Goal: Task Accomplishment & Management: Use online tool/utility

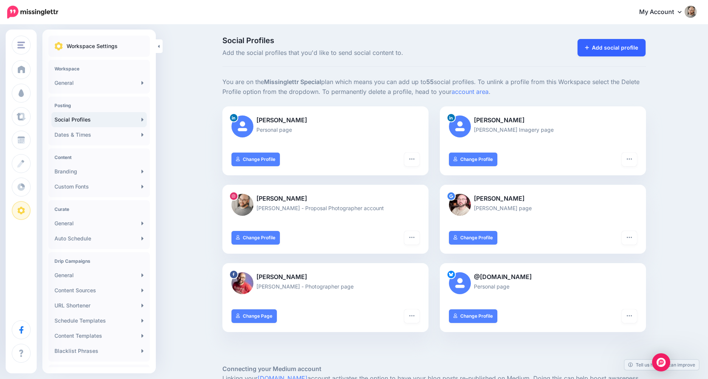
click at [610, 51] on link "Add social profile" at bounding box center [612, 47] width 68 height 17
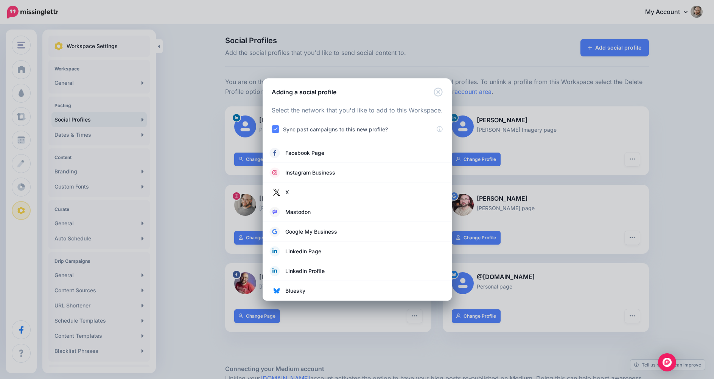
click at [198, 125] on div "Adding a social profile Loading Select the network that you'd like to add to th…" at bounding box center [357, 189] width 714 height 379
click at [440, 91] on icon "Close" at bounding box center [437, 91] width 9 height 9
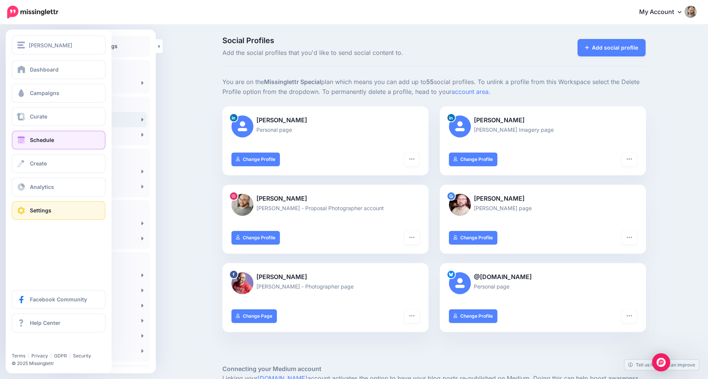
click at [57, 145] on link "Schedule" at bounding box center [59, 139] width 94 height 19
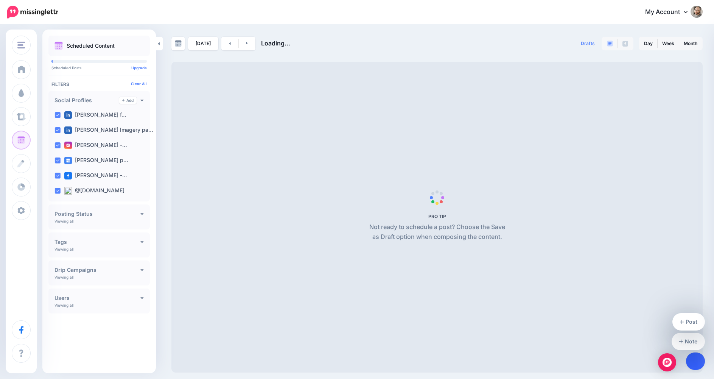
click at [692, 365] on link at bounding box center [695, 360] width 19 height 17
click at [691, 320] on link "Post" at bounding box center [688, 321] width 33 height 17
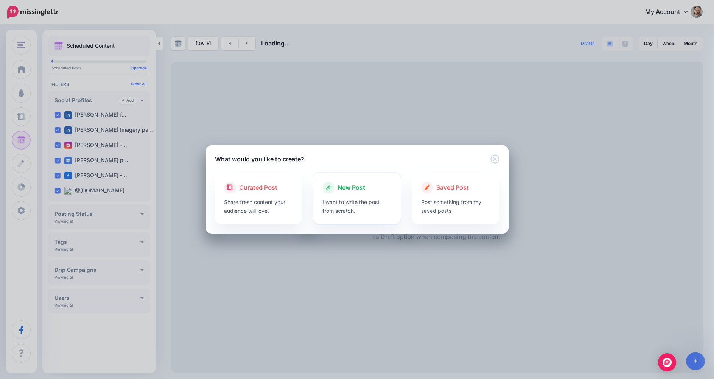
click at [342, 195] on div at bounding box center [356, 196] width 69 height 4
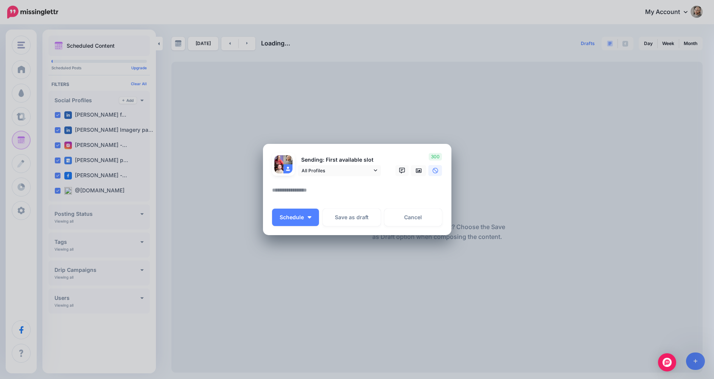
click at [338, 192] on textarea at bounding box center [359, 192] width 174 height 15
paste textarea "**********"
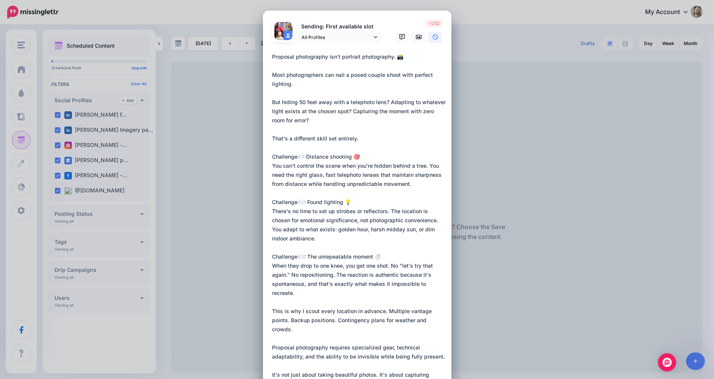
click at [295, 153] on textarea at bounding box center [359, 238] width 174 height 372
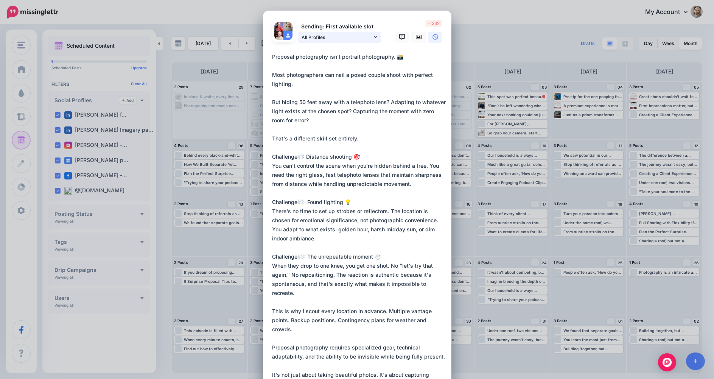
type textarea "**********"
click at [366, 36] on span "All Profiles" at bounding box center [336, 37] width 70 height 8
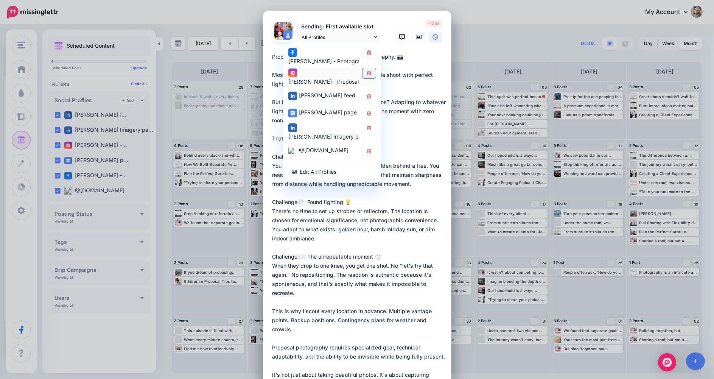
click at [366, 76] on link at bounding box center [368, 73] width 13 height 10
click at [348, 224] on textarea at bounding box center [359, 238] width 174 height 372
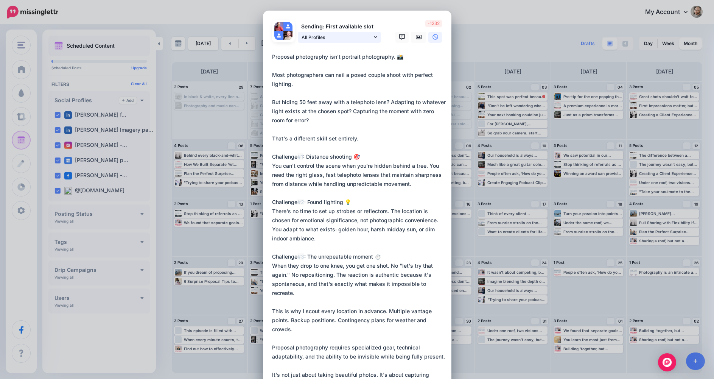
click at [343, 37] on span "All Profiles" at bounding box center [336, 37] width 70 height 8
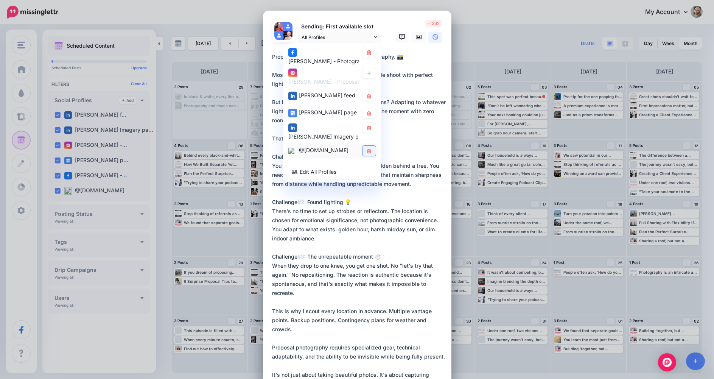
click at [366, 153] on icon at bounding box center [369, 150] width 6 height 5
click at [362, 154] on link at bounding box center [368, 151] width 13 height 10
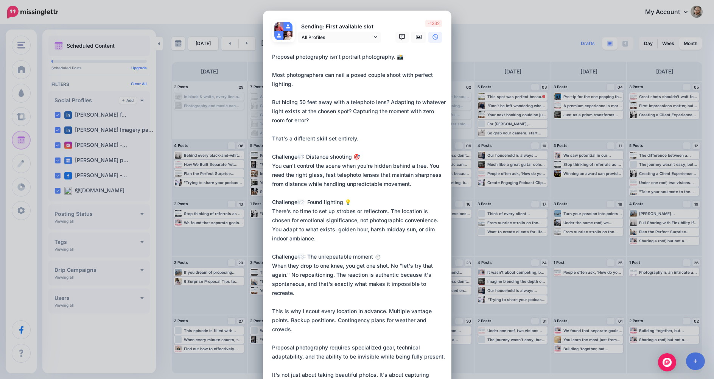
scroll to position [5, 0]
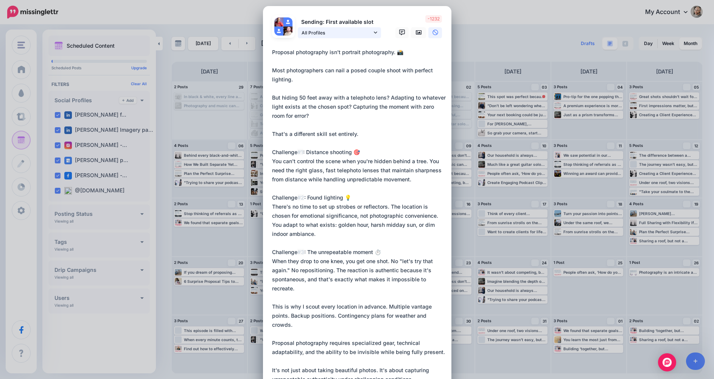
click at [366, 27] on link "All Profiles" at bounding box center [339, 32] width 83 height 11
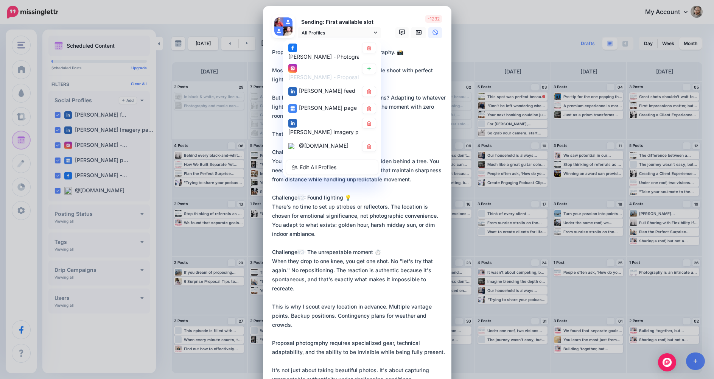
click at [405, 152] on textarea at bounding box center [359, 234] width 174 height 372
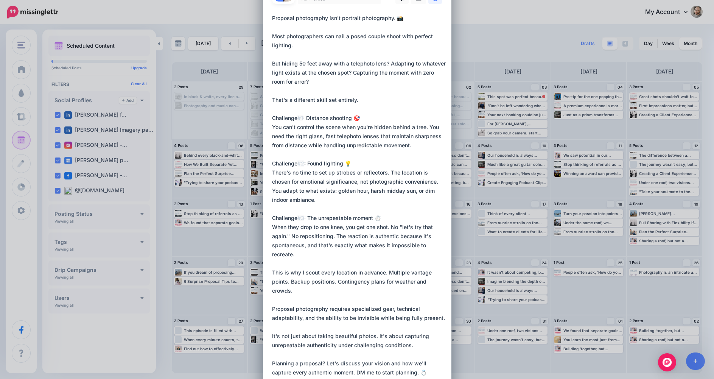
scroll to position [0, 0]
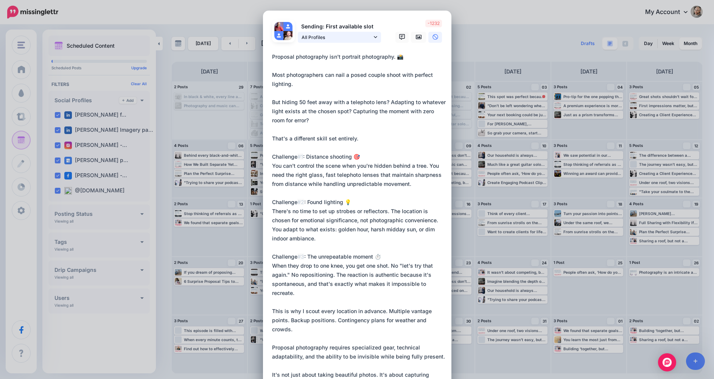
click at [334, 34] on span "All Profiles" at bounding box center [336, 37] width 70 height 8
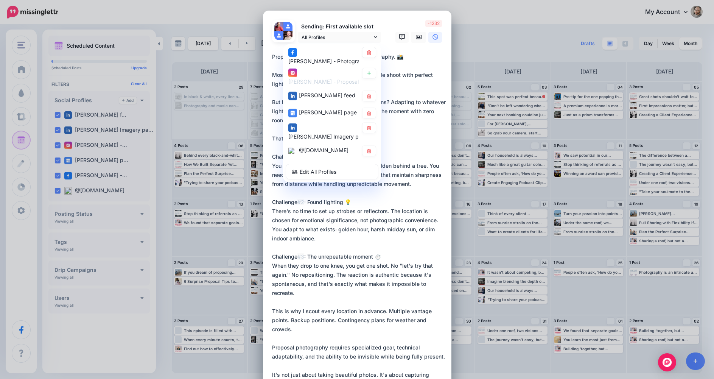
click at [416, 148] on textarea at bounding box center [359, 238] width 174 height 372
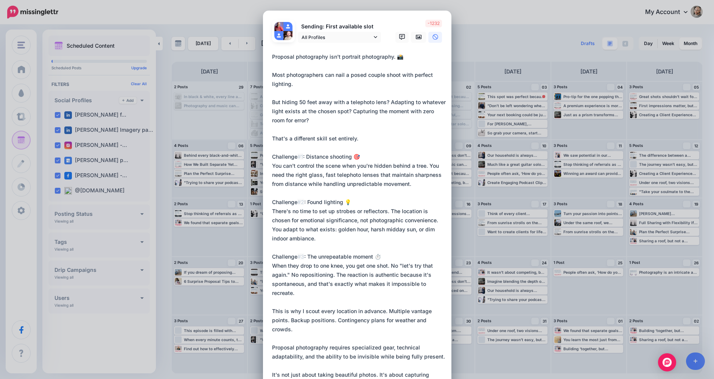
scroll to position [162, 0]
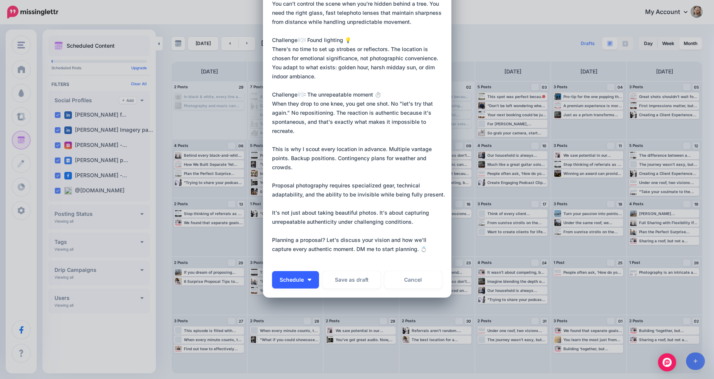
click at [295, 279] on span "Schedule" at bounding box center [291, 279] width 24 height 5
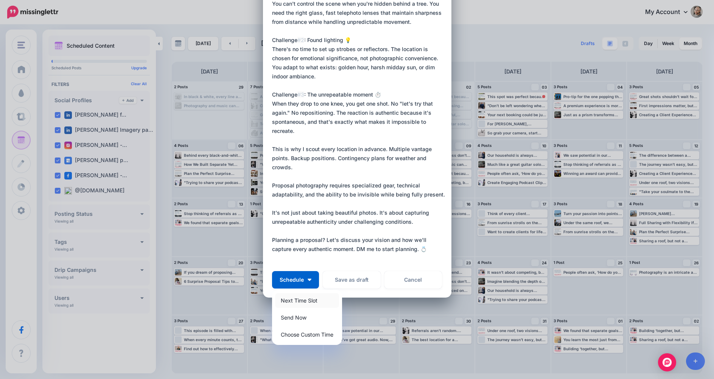
click at [312, 299] on link "Next Time Slot" at bounding box center [307, 300] width 64 height 15
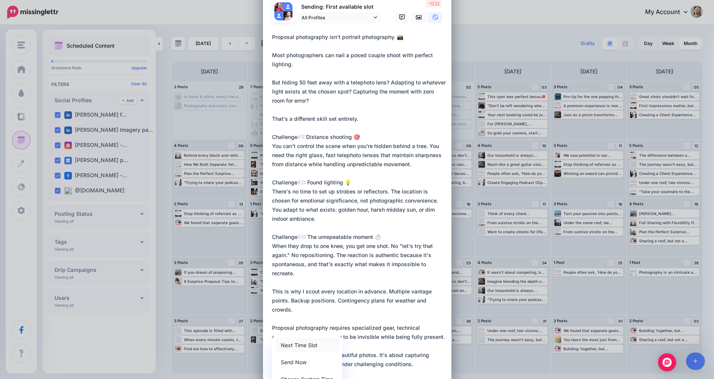
scroll to position [0, 0]
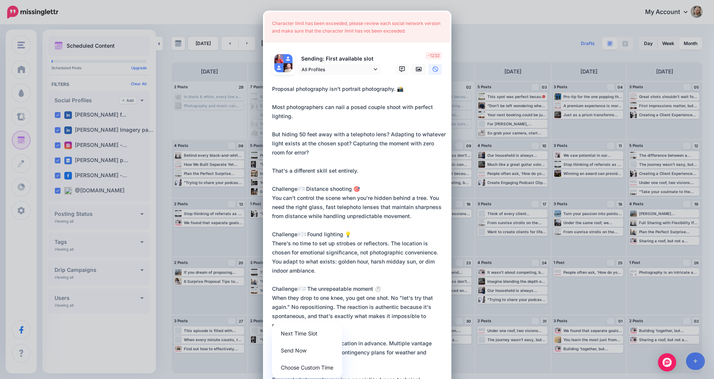
click at [372, 112] on textarea at bounding box center [359, 270] width 174 height 372
click at [361, 65] on span "All Profiles" at bounding box center [336, 69] width 70 height 8
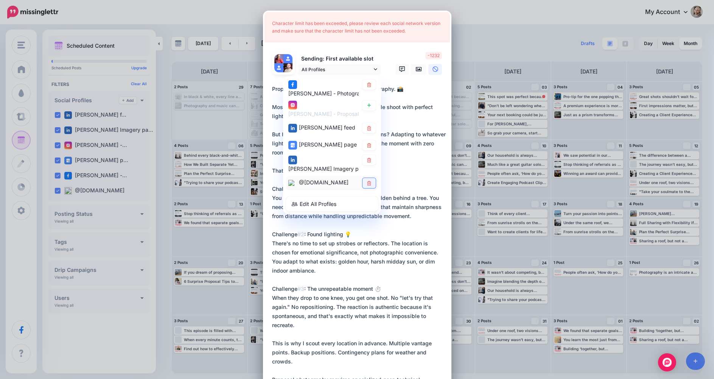
click at [367, 185] on icon at bounding box center [369, 182] width 4 height 5
click at [422, 158] on textarea at bounding box center [359, 270] width 174 height 372
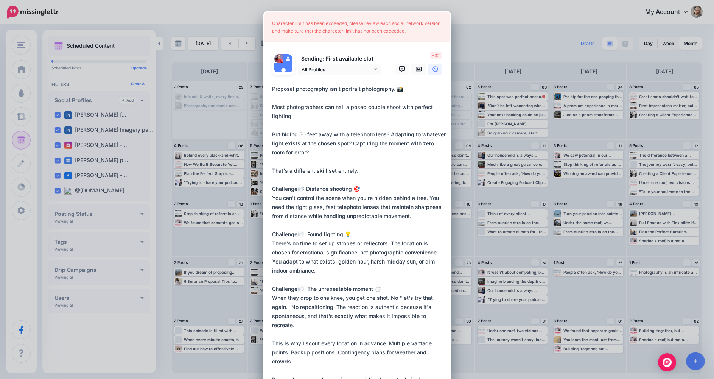
click at [292, 62] on div "Sending: First available slot All Profiles" at bounding box center [326, 63] width 121 height 23
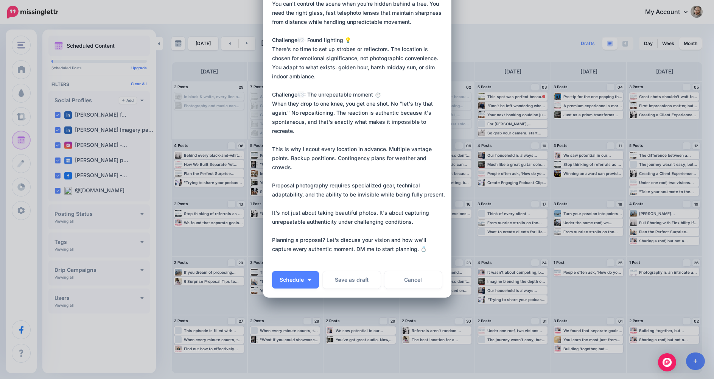
scroll to position [189, 0]
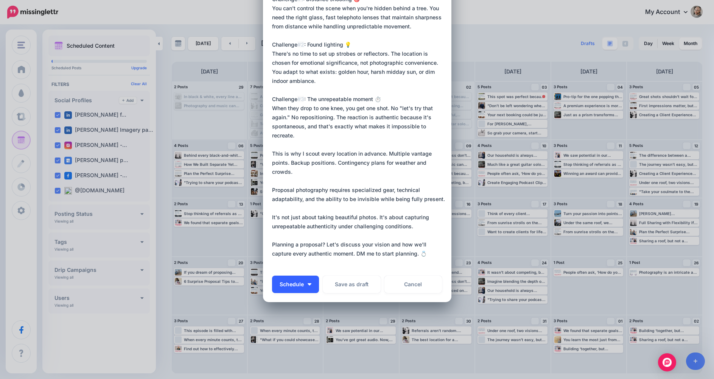
click at [304, 280] on button "Schedule" at bounding box center [295, 283] width 47 height 17
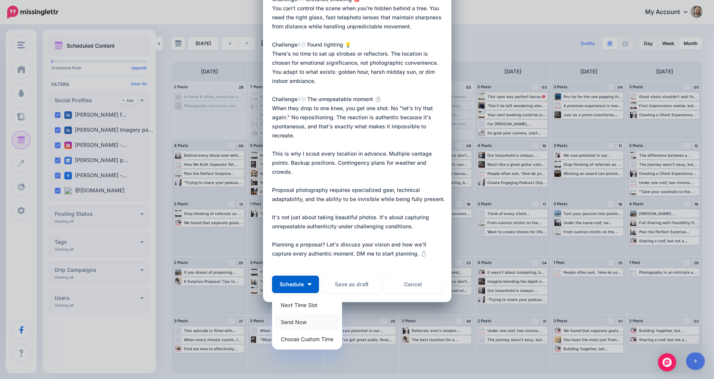
drag, startPoint x: 313, startPoint y: 309, endPoint x: 318, endPoint y: 286, distance: 23.4
click at [313, 309] on link "Next Time Slot" at bounding box center [307, 304] width 64 height 15
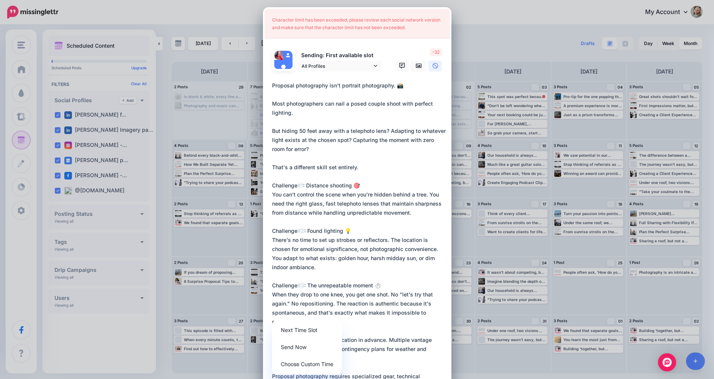
scroll to position [0, 0]
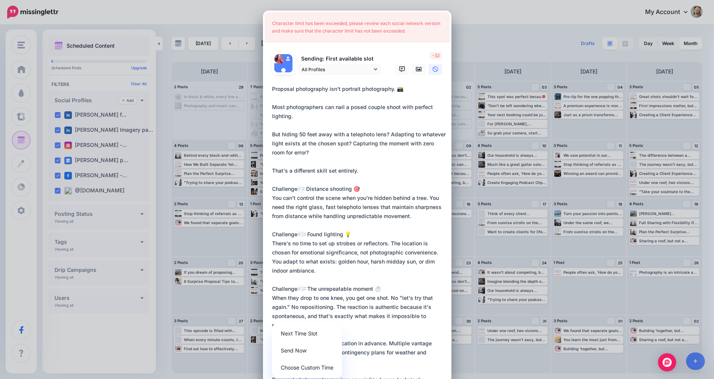
click at [335, 174] on textarea at bounding box center [359, 270] width 174 height 372
click at [347, 70] on span "All Profiles" at bounding box center [336, 69] width 70 height 8
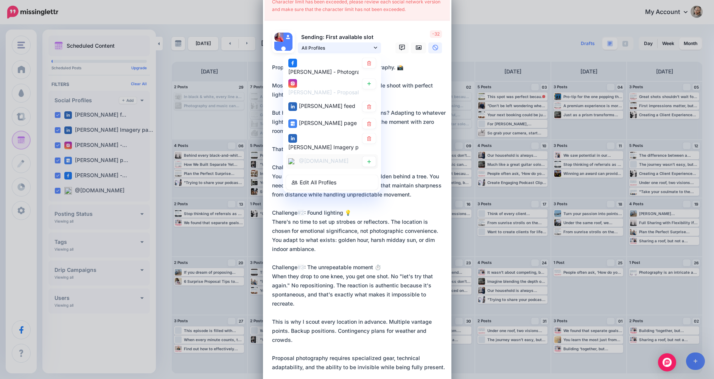
scroll to position [12, 0]
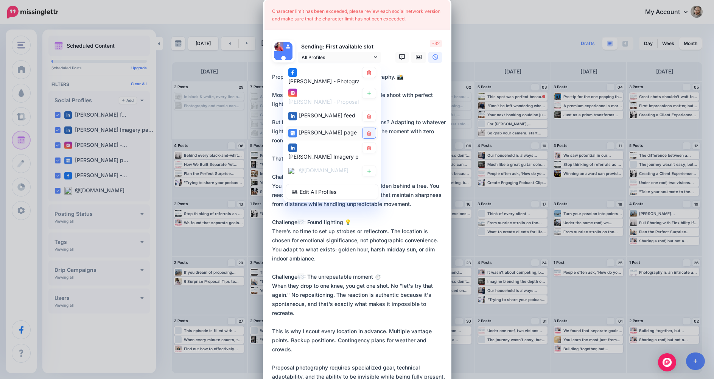
click at [368, 134] on icon at bounding box center [369, 133] width 6 height 5
click at [417, 137] on textarea at bounding box center [359, 258] width 174 height 372
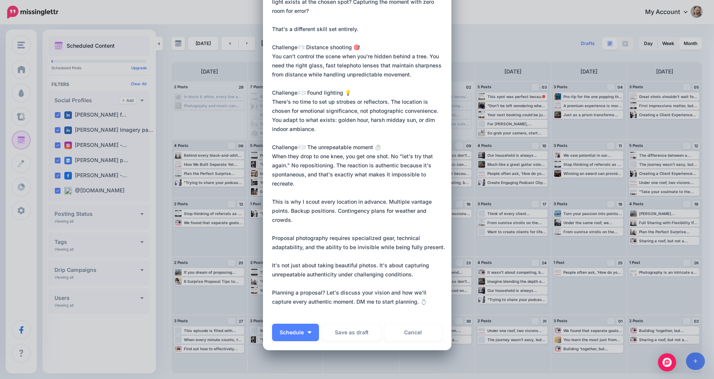
scroll to position [180, 0]
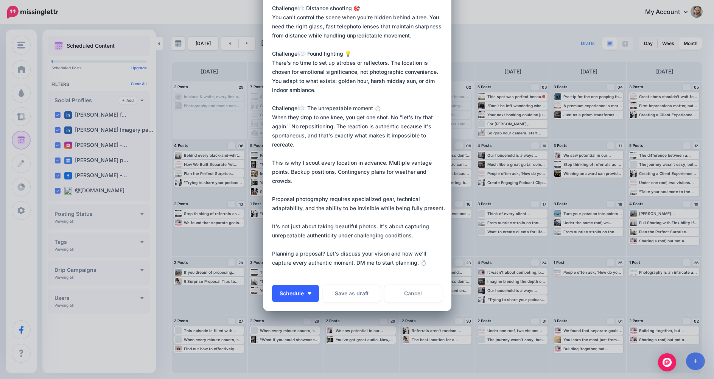
click at [295, 295] on span "Schedule" at bounding box center [291, 292] width 24 height 5
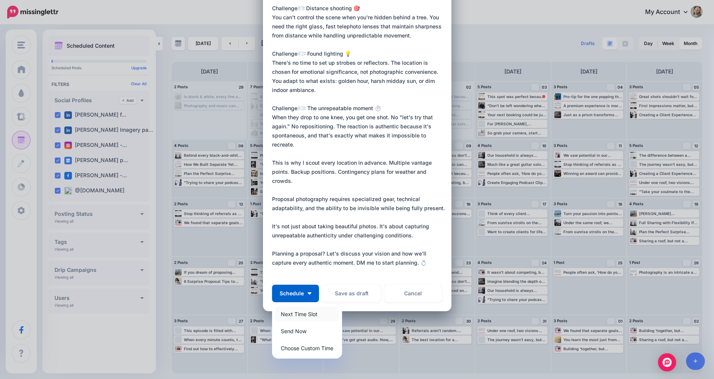
click at [322, 315] on link "Next Time Slot" at bounding box center [307, 313] width 64 height 15
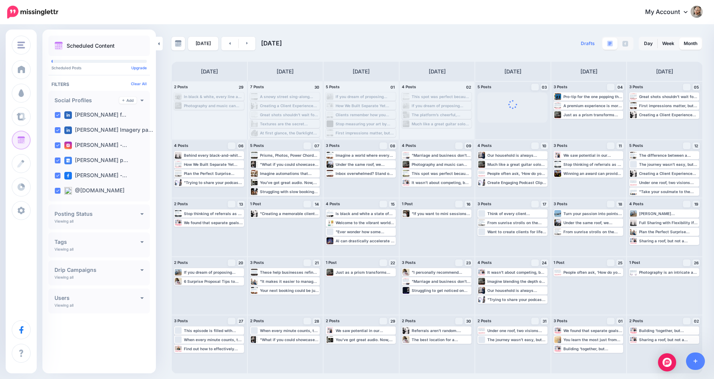
scroll to position [0, 0]
